Goal: Task Accomplishment & Management: Manage account settings

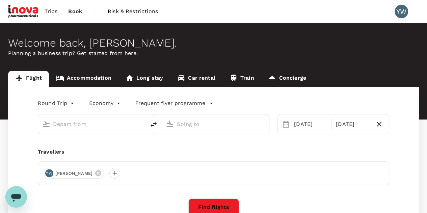
click at [55, 12] on span "Trips" at bounding box center [51, 11] width 13 height 8
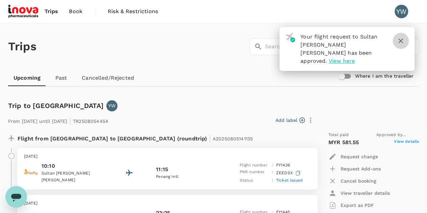
click at [406, 41] on button "button" at bounding box center [401, 41] width 16 height 16
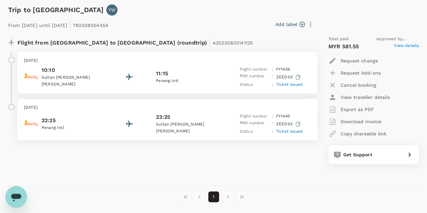
scroll to position [96, 0]
click at [361, 121] on p "Download invoice" at bounding box center [361, 121] width 41 height 7
click at [294, 86] on span "Ticket issued" at bounding box center [289, 84] width 27 height 5
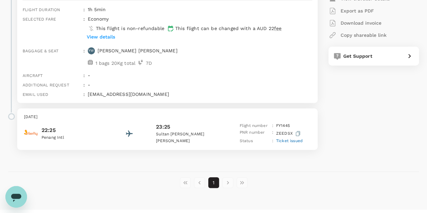
scroll to position [195, 0]
click at [100, 37] on p "View details" at bounding box center [101, 36] width 28 height 7
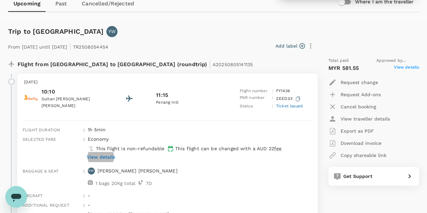
scroll to position [74, 0]
click at [290, 106] on span "Ticket issued" at bounding box center [289, 106] width 27 height 5
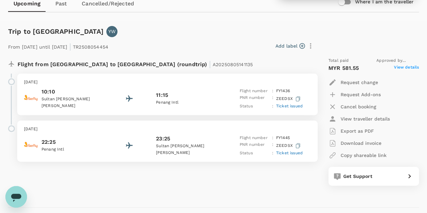
click at [364, 127] on div "Export as PDF" at bounding box center [352, 131] width 46 height 8
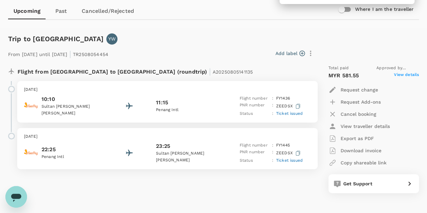
scroll to position [5, 0]
